Goal: Find specific page/section: Find specific page/section

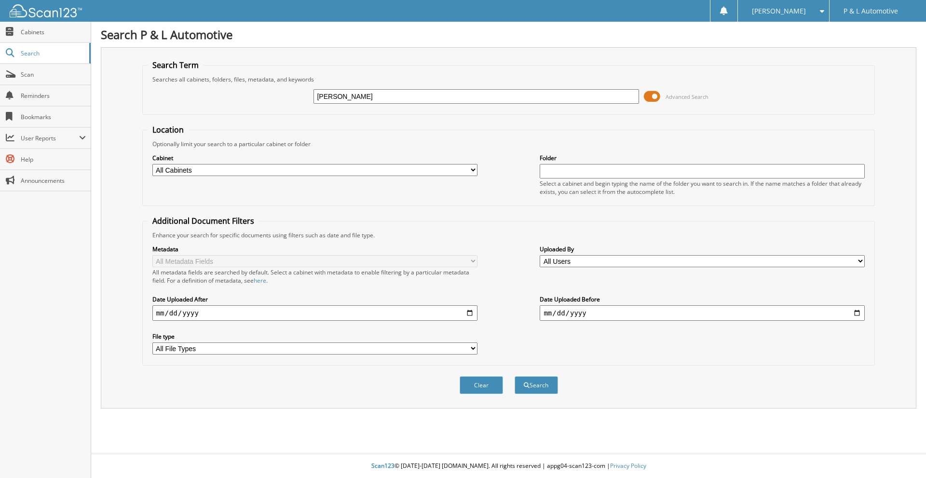
type input "[PERSON_NAME]"
click at [515, 376] on button "Search" at bounding box center [536, 385] width 43 height 18
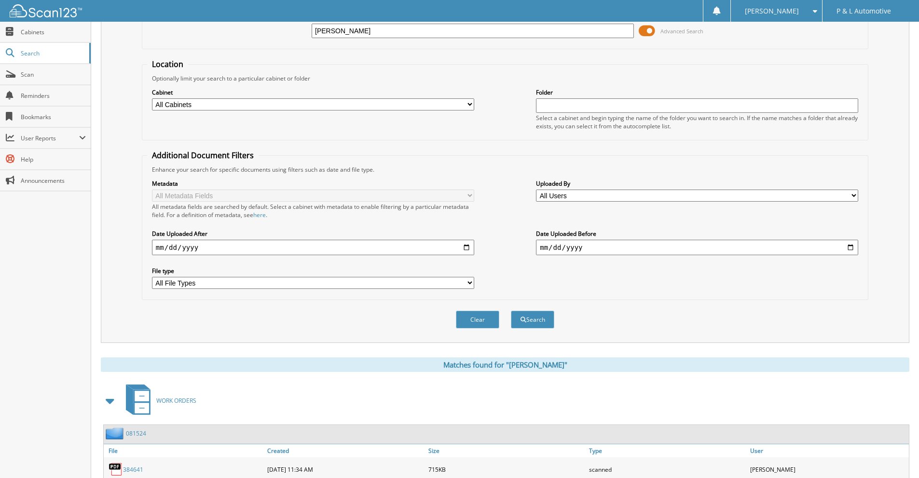
scroll to position [193, 0]
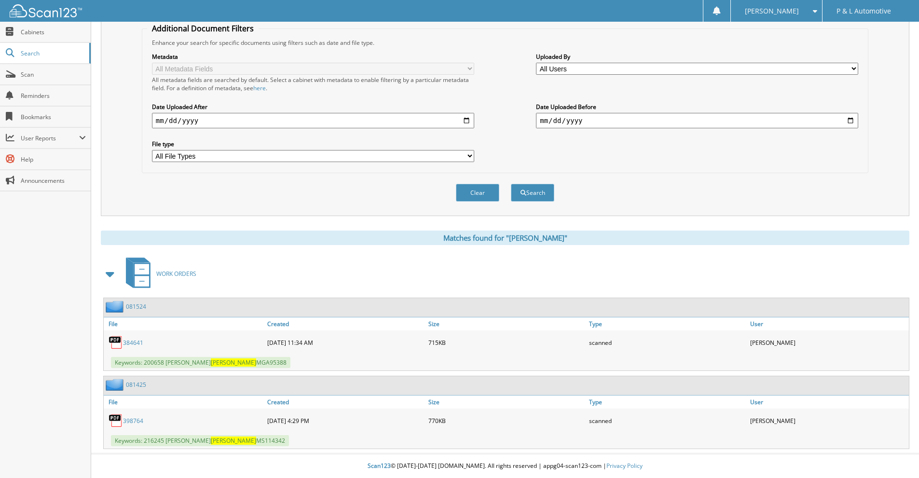
click at [131, 418] on link "398764" at bounding box center [133, 421] width 20 height 8
